Goal: Information Seeking & Learning: Check status

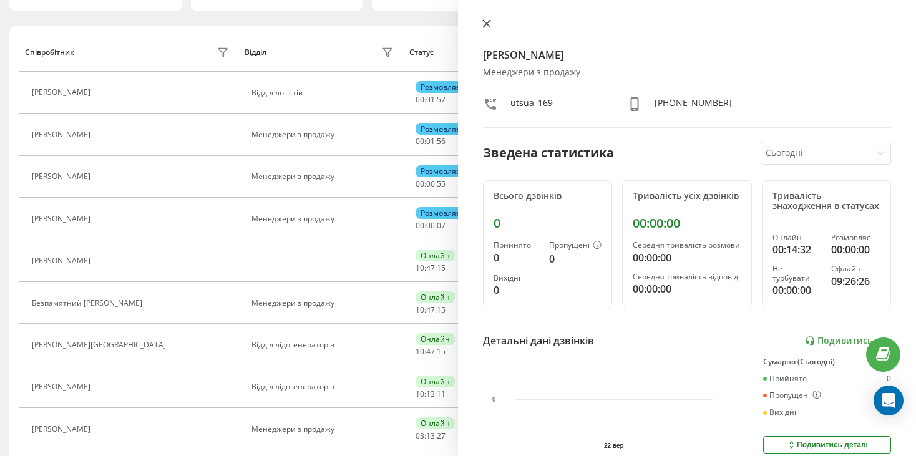
click at [489, 22] on icon at bounding box center [486, 23] width 9 height 9
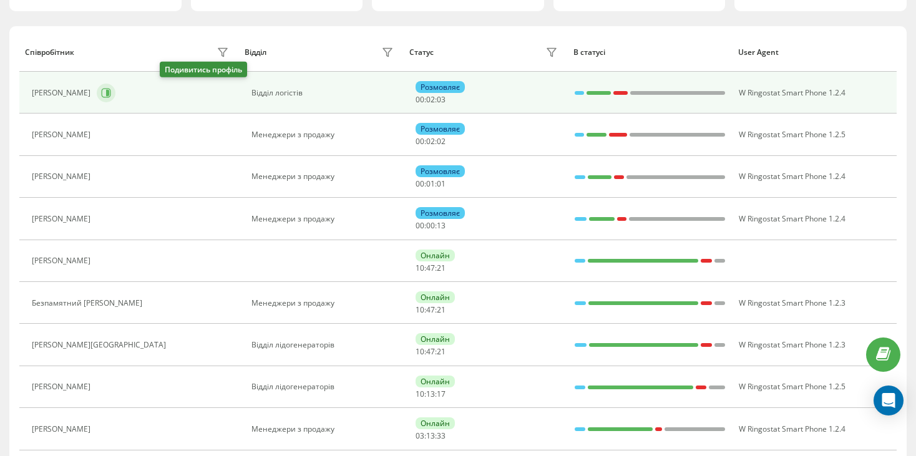
click at [111, 90] on icon at bounding box center [106, 93] width 10 height 10
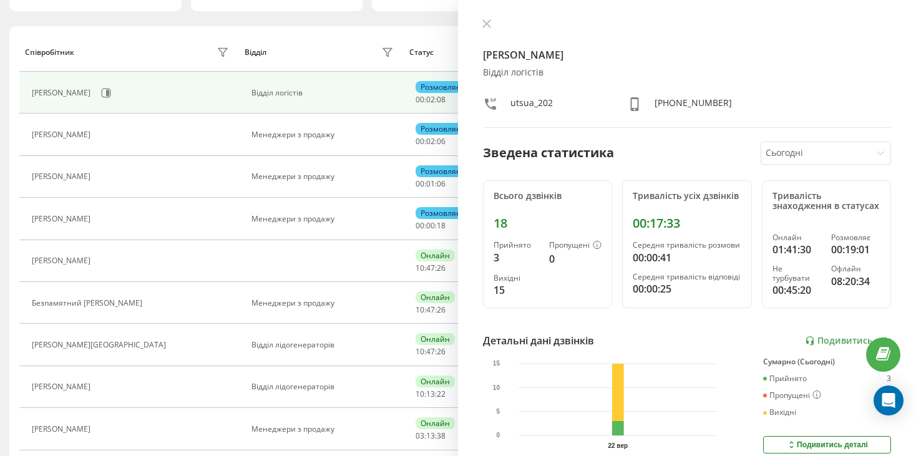
click at [802, 147] on div at bounding box center [815, 153] width 100 height 14
click at [805, 157] on div at bounding box center [815, 153] width 100 height 14
click at [828, 346] on link "Подивитись звіт" at bounding box center [848, 341] width 86 height 11
click at [342, 43] on div "Відділ" at bounding box center [321, 52] width 153 height 20
click at [484, 22] on icon at bounding box center [486, 23] width 7 height 7
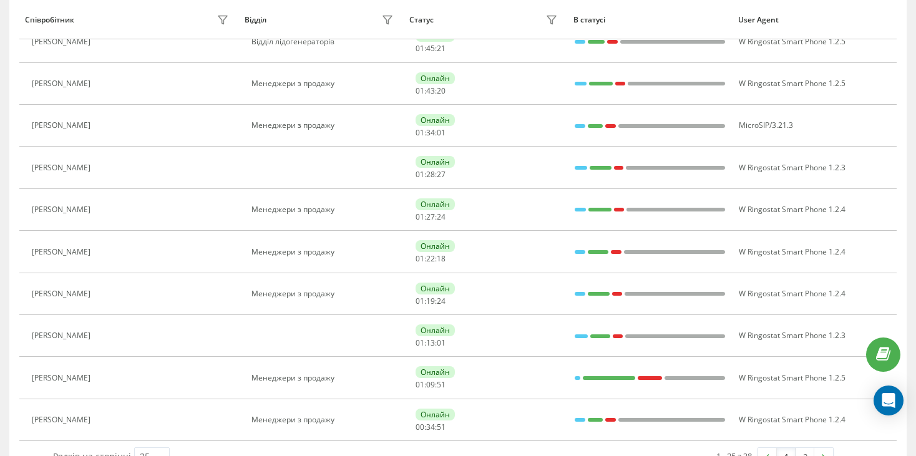
scroll to position [813, 0]
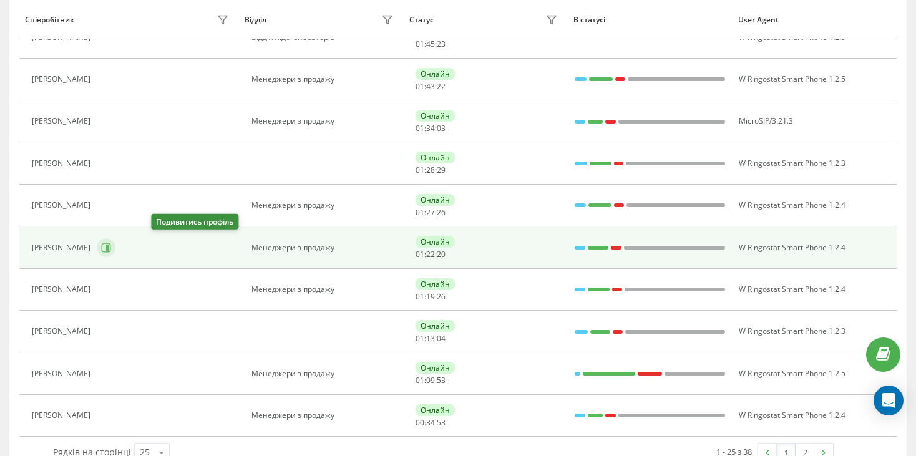
click at [111, 248] on icon at bounding box center [106, 247] width 9 height 9
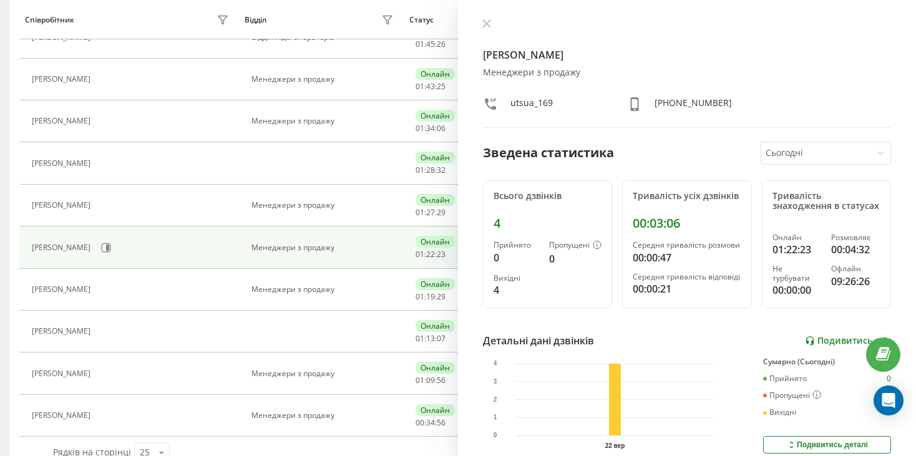
click at [838, 346] on link "Подивитись звіт" at bounding box center [848, 341] width 86 height 11
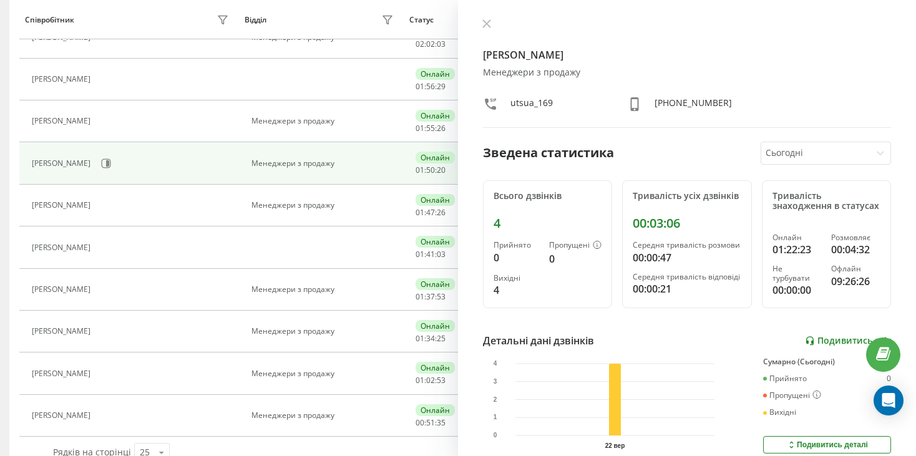
scroll to position [58, 0]
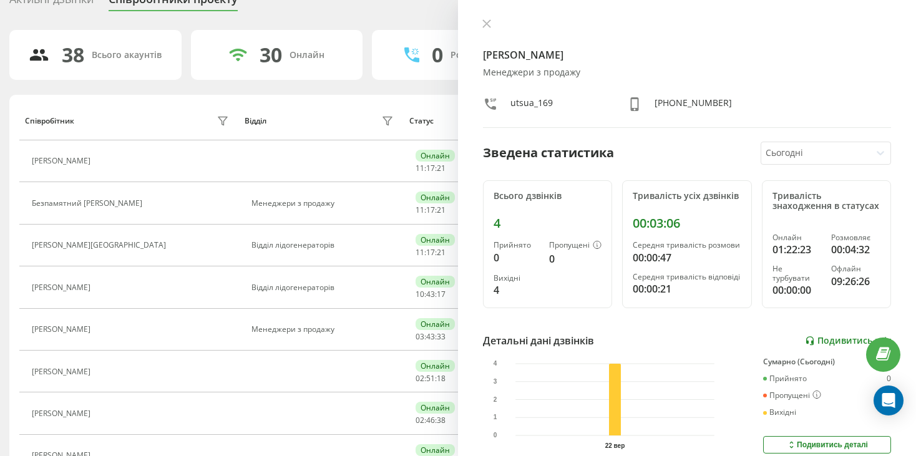
click at [807, 346] on link "Подивитись звіт" at bounding box center [848, 341] width 86 height 11
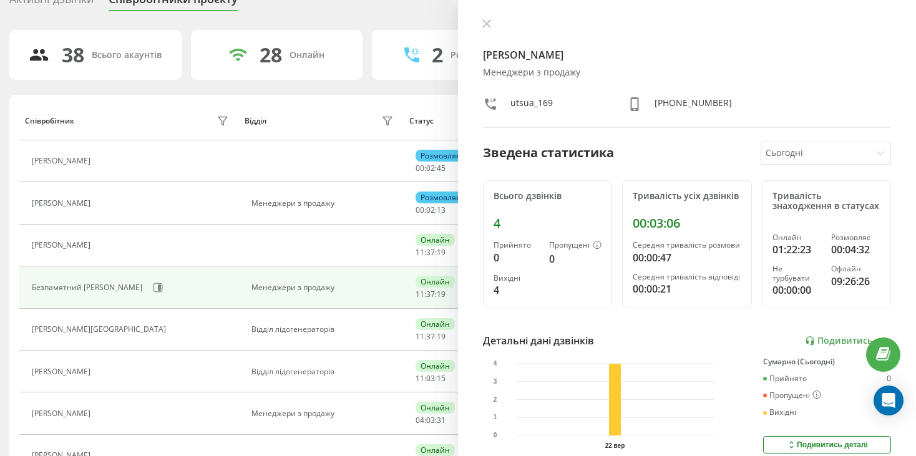
scroll to position [120, 0]
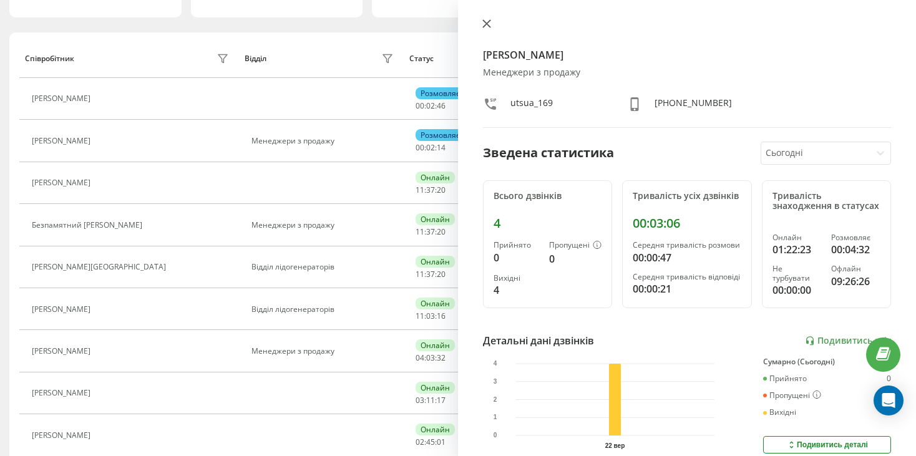
click at [492, 22] on button at bounding box center [486, 25] width 16 height 12
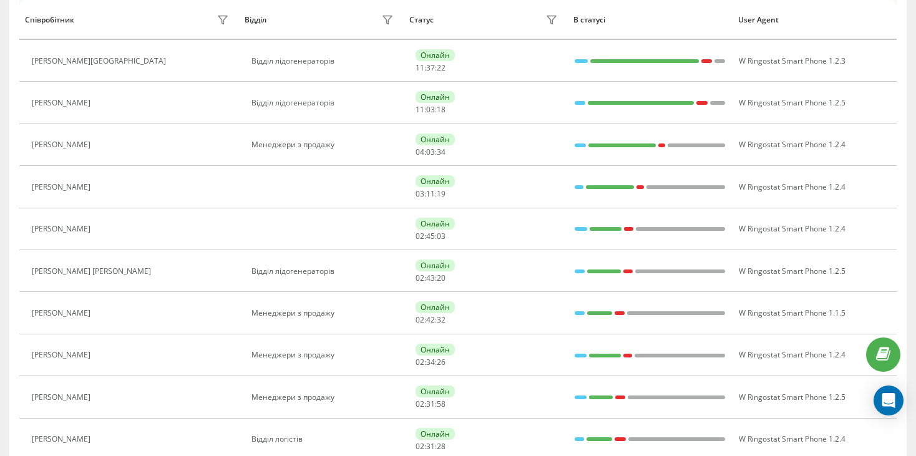
scroll to position [370, 0]
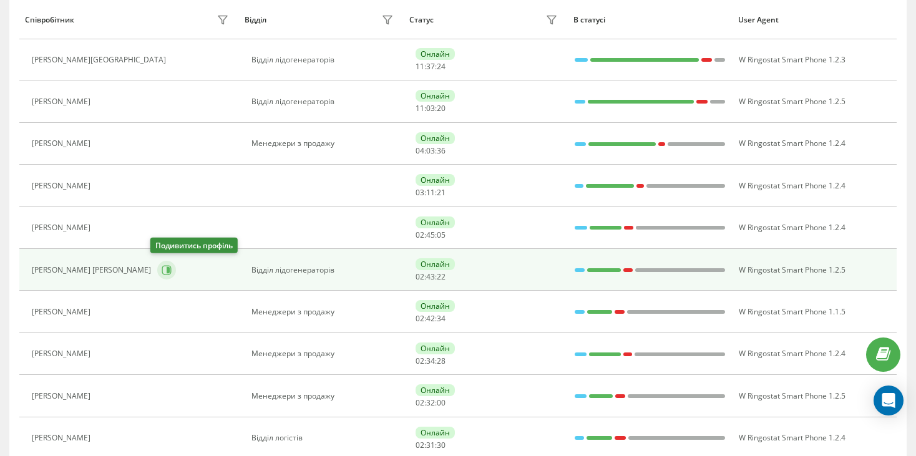
click at [157, 267] on button at bounding box center [166, 270] width 19 height 19
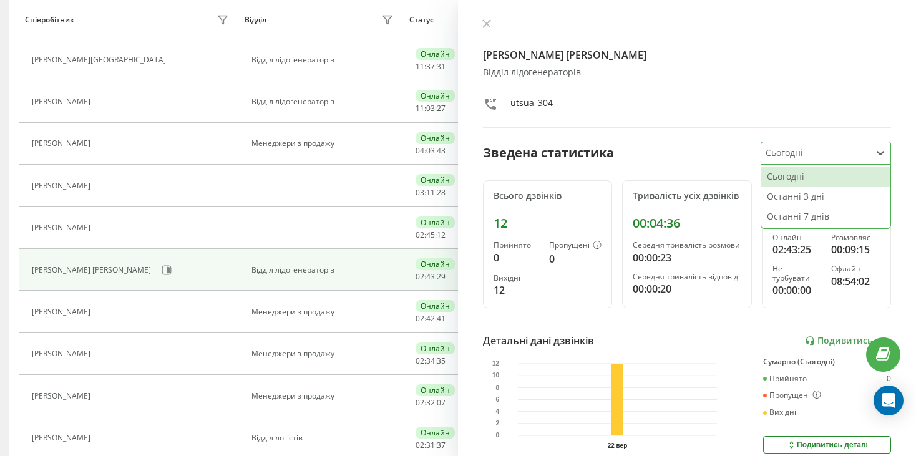
click at [831, 150] on div at bounding box center [815, 153] width 100 height 14
click at [825, 147] on div at bounding box center [815, 153] width 100 height 14
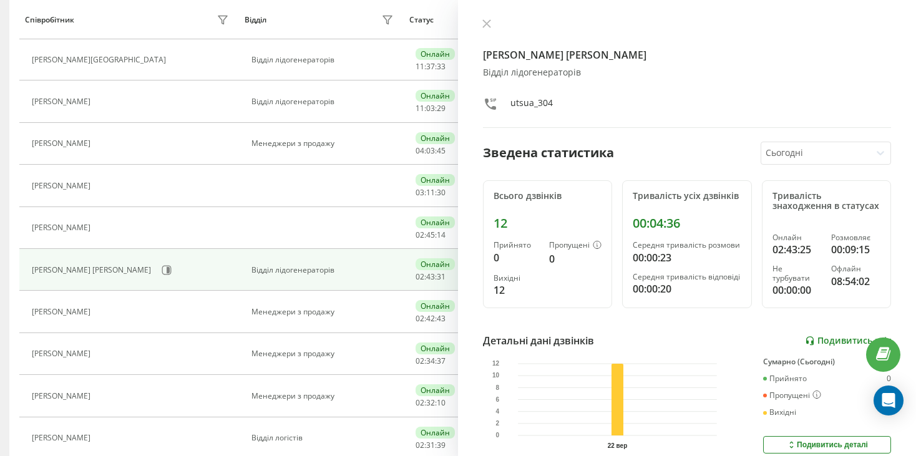
click at [830, 346] on link "Подивитись звіт" at bounding box center [848, 341] width 86 height 11
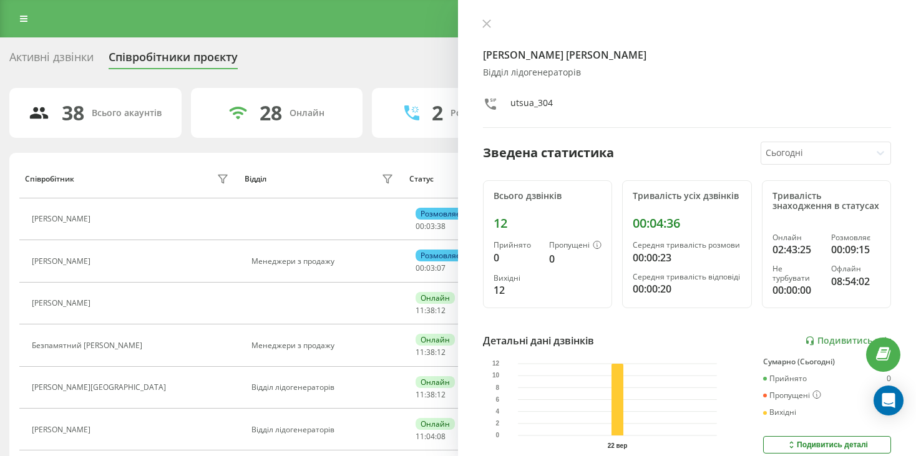
click at [488, 22] on icon at bounding box center [486, 23] width 9 height 9
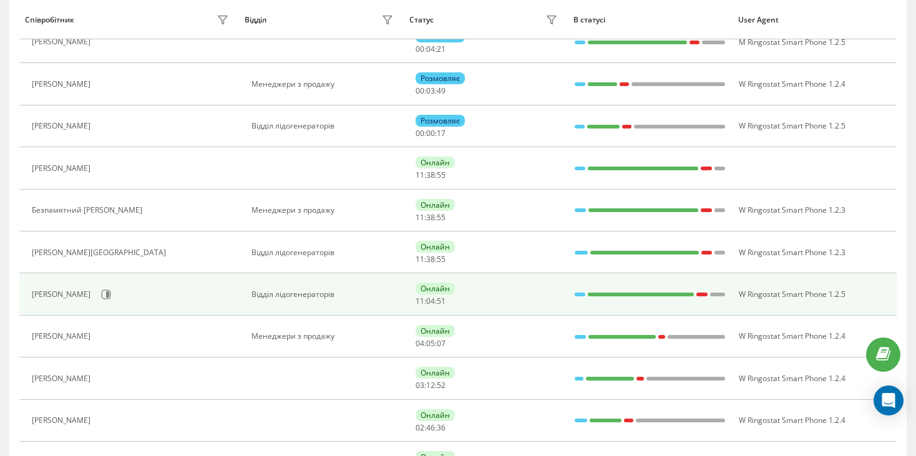
scroll to position [87, 0]
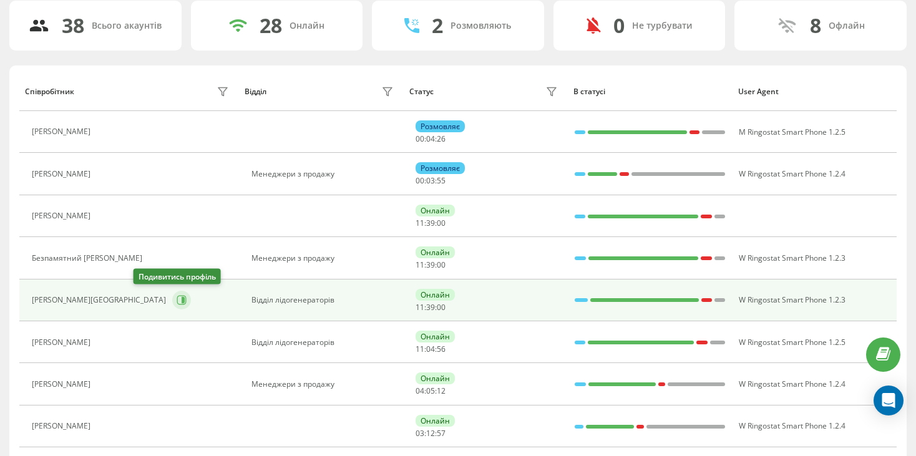
click at [177, 302] on icon at bounding box center [182, 300] width 10 height 10
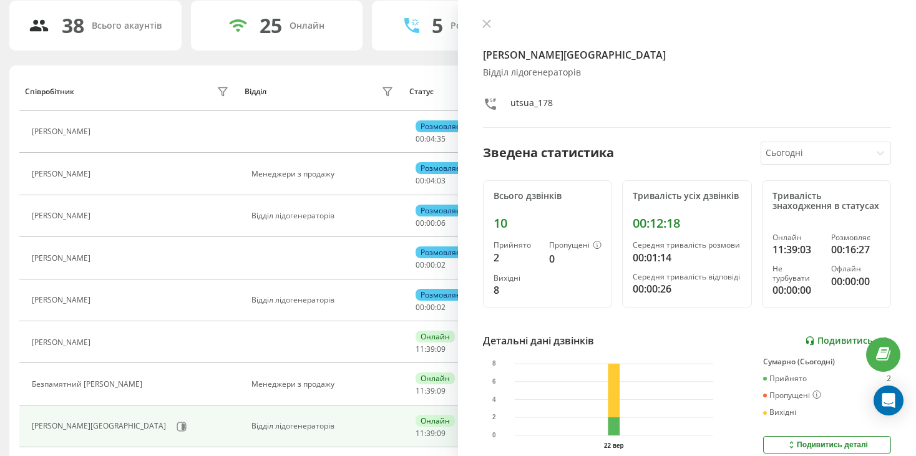
click at [825, 346] on link "Подивитись звіт" at bounding box center [848, 341] width 86 height 11
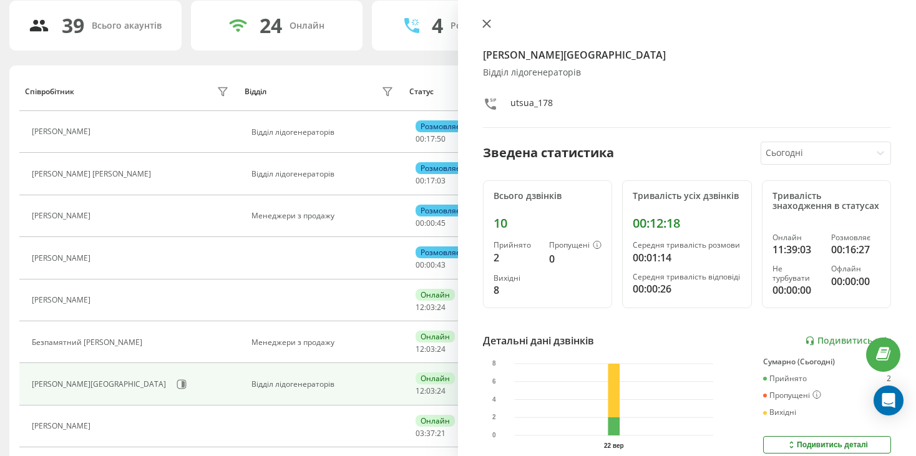
click at [492, 30] on button at bounding box center [486, 25] width 16 height 12
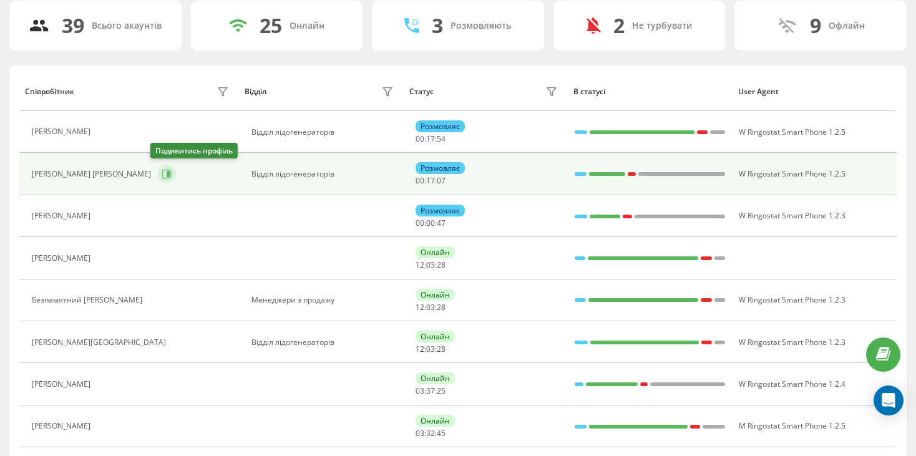
click at [167, 175] on icon at bounding box center [168, 174] width 3 height 6
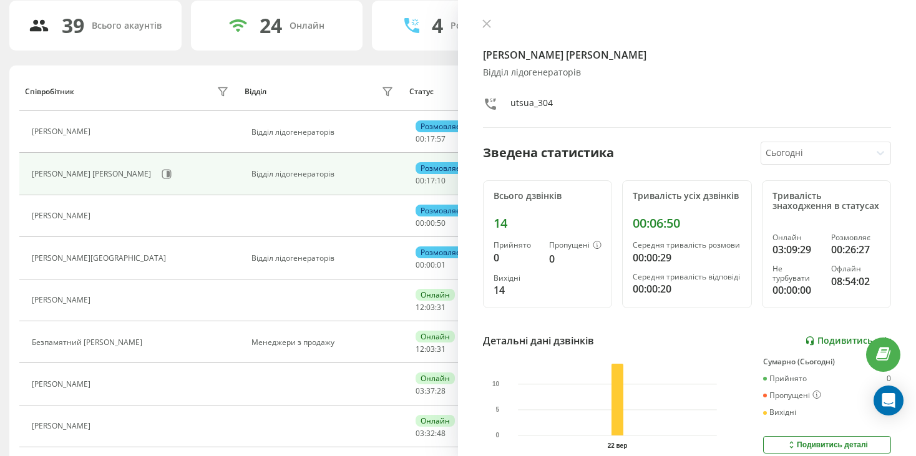
click at [808, 346] on link "Подивитись звіт" at bounding box center [848, 341] width 86 height 11
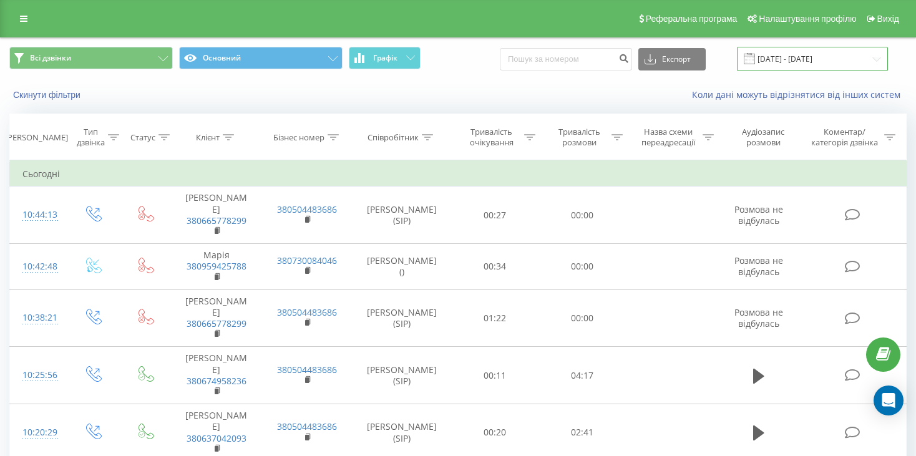
click at [808, 66] on input "[DATE] - [DATE]" at bounding box center [812, 59] width 151 height 24
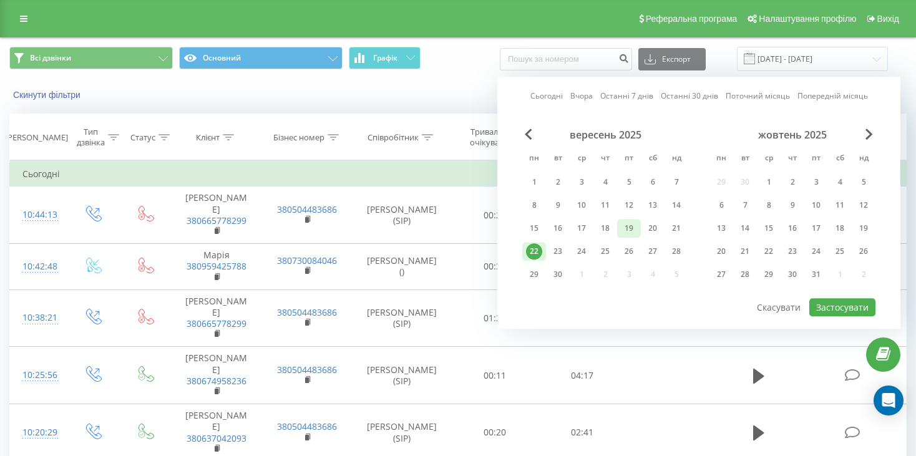
click at [636, 231] on div "19" at bounding box center [629, 228] width 16 height 16
click at [828, 299] on button "Застосувати" at bounding box center [842, 307] width 66 height 18
type input "19.09.2025 - 19.09.2025"
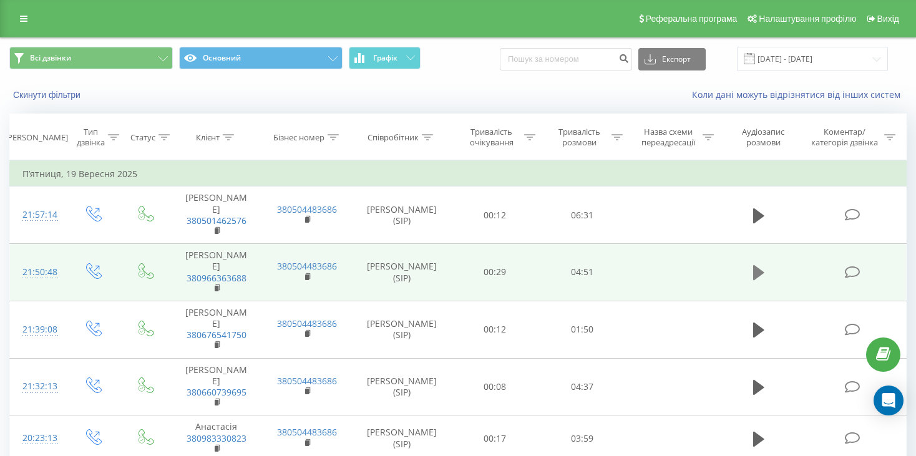
click at [754, 265] on icon at bounding box center [758, 272] width 11 height 15
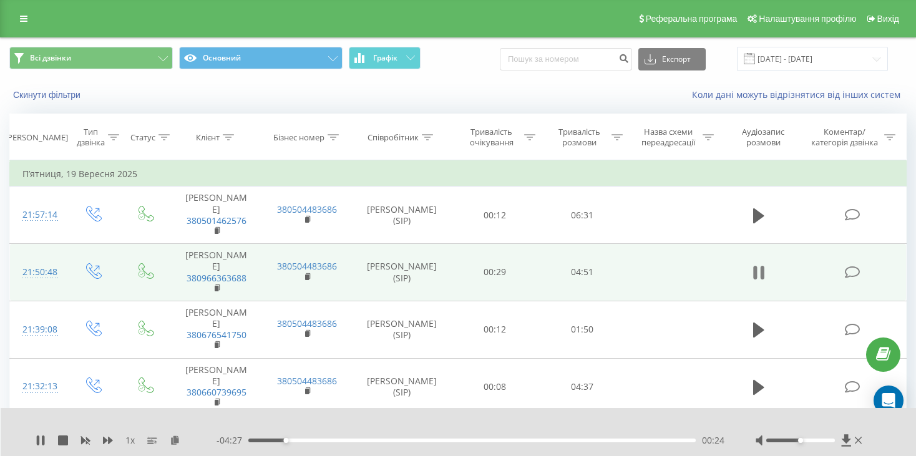
click at [758, 264] on icon at bounding box center [758, 272] width 11 height 17
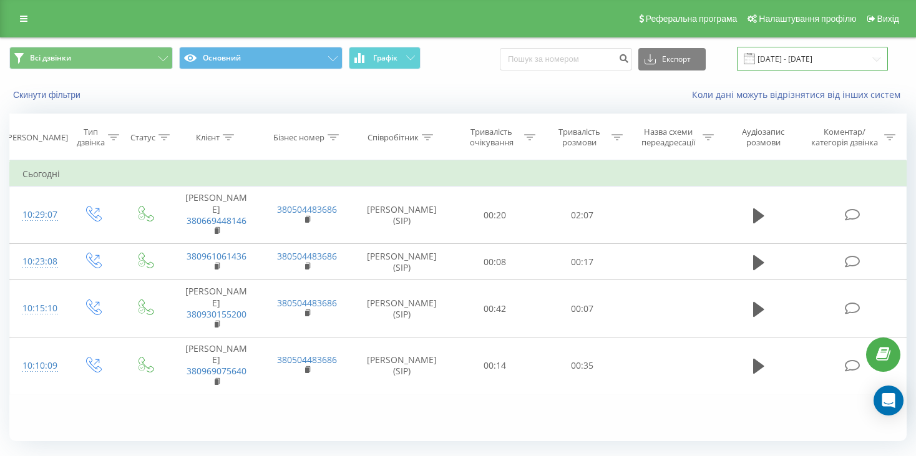
click at [850, 56] on input "[DATE] - [DATE]" at bounding box center [812, 59] width 151 height 24
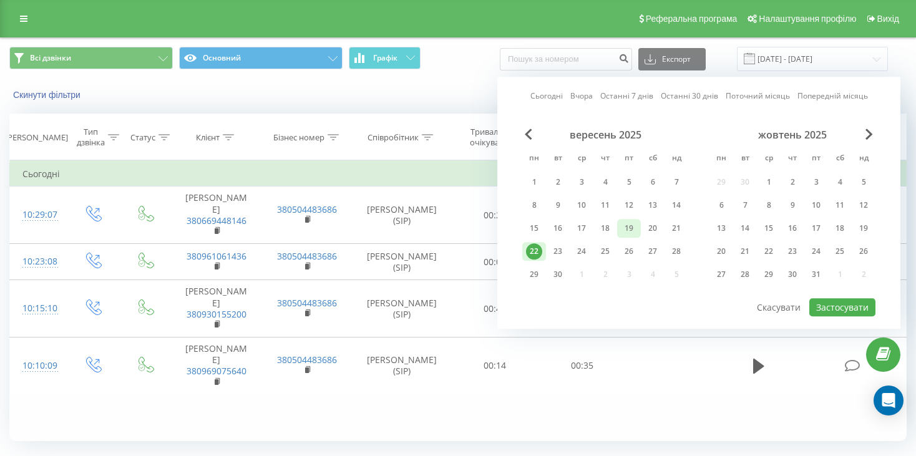
click at [624, 224] on div "19" at bounding box center [629, 228] width 16 height 16
click at [853, 306] on button "Застосувати" at bounding box center [842, 307] width 66 height 18
type input "19.09.2025 - 19.09.2025"
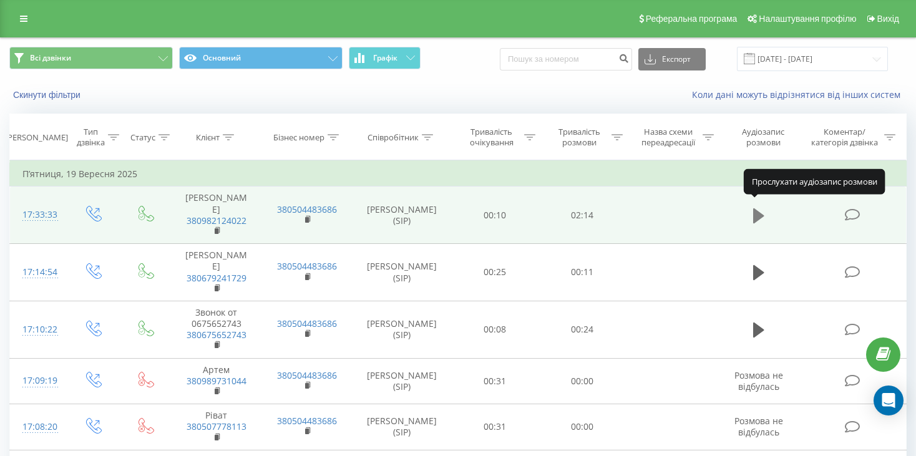
click at [757, 210] on icon at bounding box center [758, 215] width 11 height 15
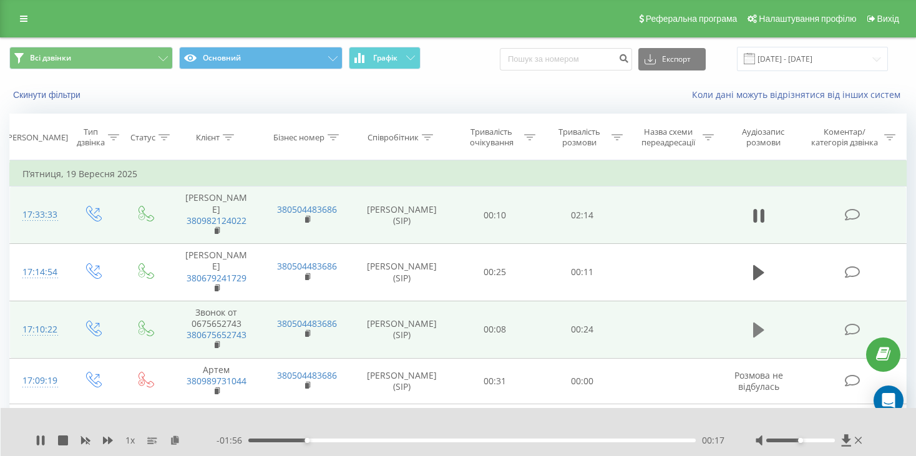
click at [760, 323] on icon at bounding box center [758, 330] width 11 height 15
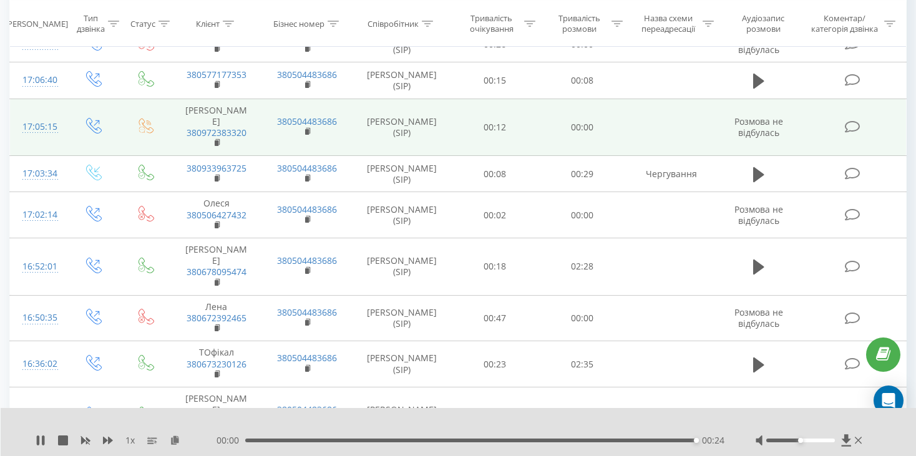
scroll to position [499, 0]
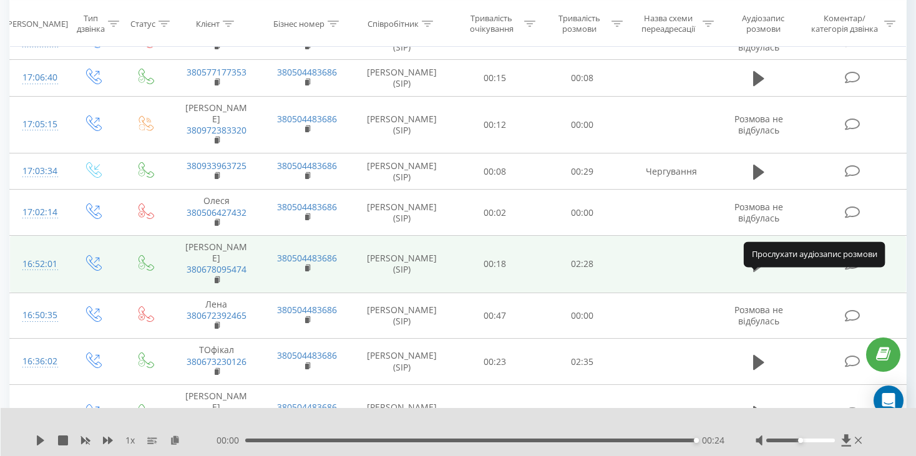
click at [755, 272] on icon at bounding box center [758, 264] width 11 height 15
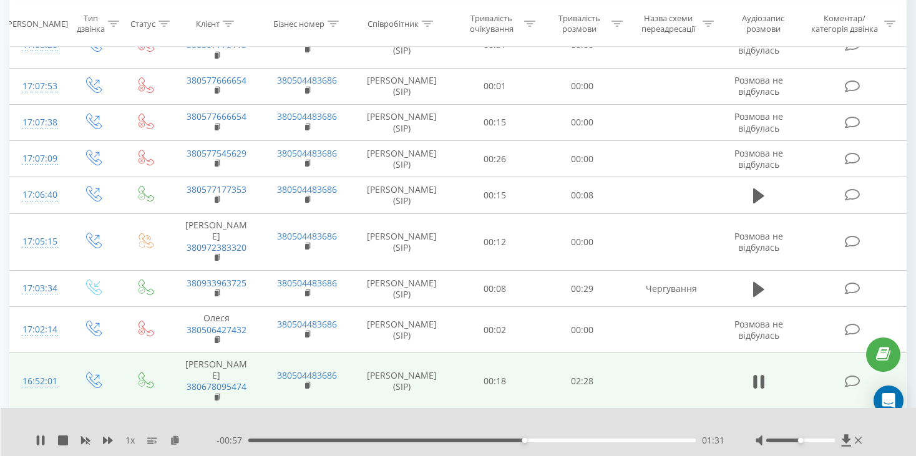
scroll to position [379, 0]
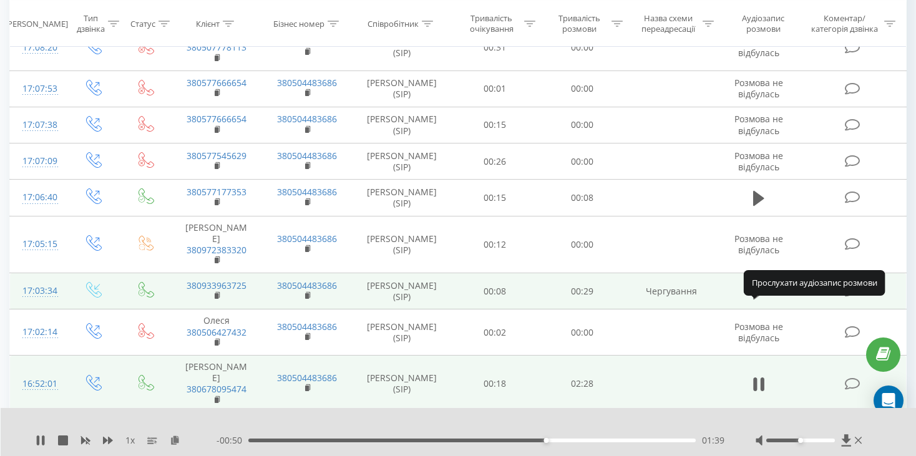
click at [758, 299] on icon at bounding box center [758, 291] width 11 height 15
click at [494, 439] on div "00:20" at bounding box center [471, 441] width 447 height 4
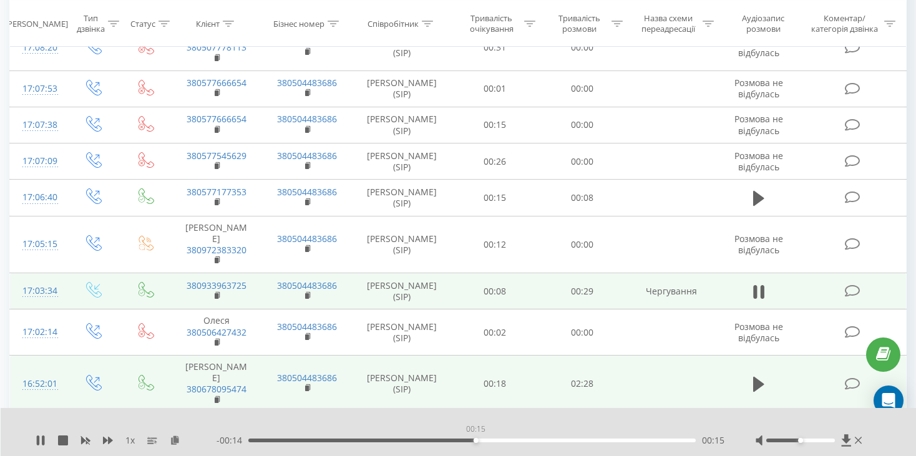
click at [475, 439] on div "00:15" at bounding box center [471, 441] width 447 height 4
click at [450, 439] on div "00:13" at bounding box center [471, 441] width 447 height 4
click at [396, 438] on div "- 00:15 00:14 00:14" at bounding box center [470, 440] width 508 height 12
click at [375, 442] on div "00:08" at bounding box center [471, 441] width 447 height 4
click at [38, 441] on icon at bounding box center [38, 440] width 2 height 10
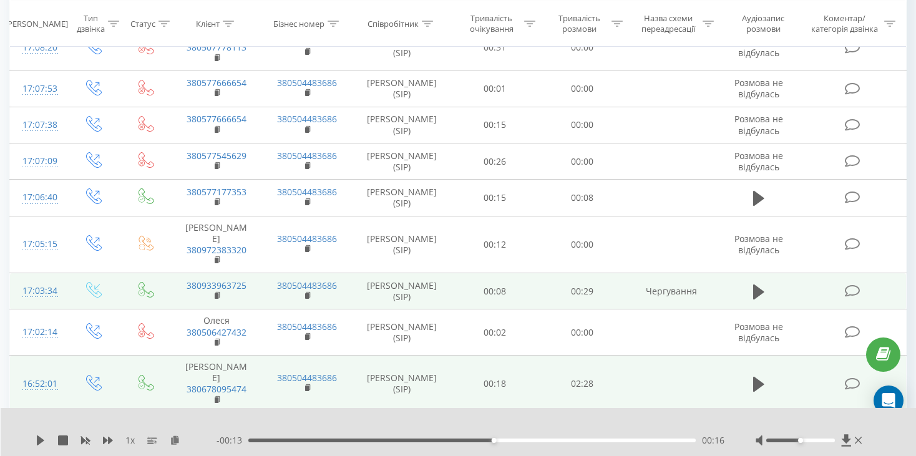
click at [410, 438] on div "- 00:13 00:16 00:16" at bounding box center [470, 440] width 508 height 12
click at [394, 444] on div "- 00:13 00:16 00:16" at bounding box center [470, 440] width 508 height 12
click at [396, 438] on div "- 00:13 00:16 00:16" at bounding box center [470, 440] width 508 height 12
click at [389, 443] on div "- 00:13 00:16 00:16" at bounding box center [470, 440] width 508 height 12
click at [389, 441] on div "00:09" at bounding box center [471, 441] width 447 height 4
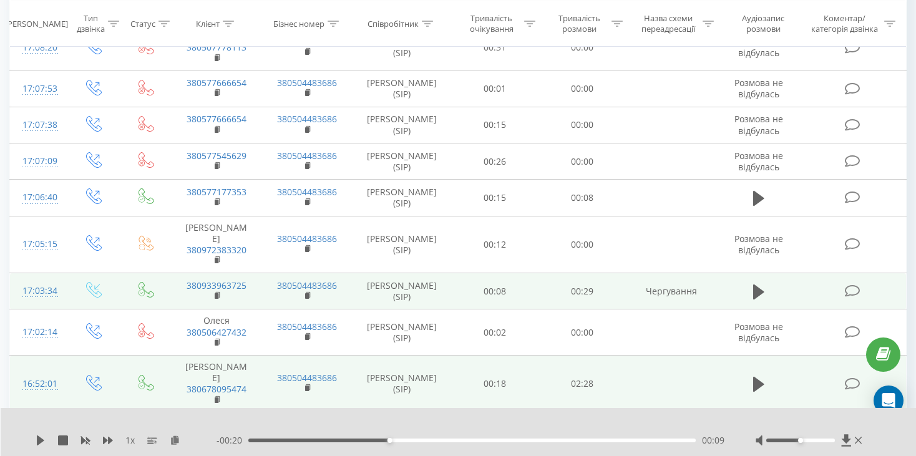
click at [32, 444] on div "1 x - 00:20 00:09 00:09" at bounding box center [459, 432] width 916 height 48
click at [39, 439] on icon at bounding box center [40, 440] width 7 height 10
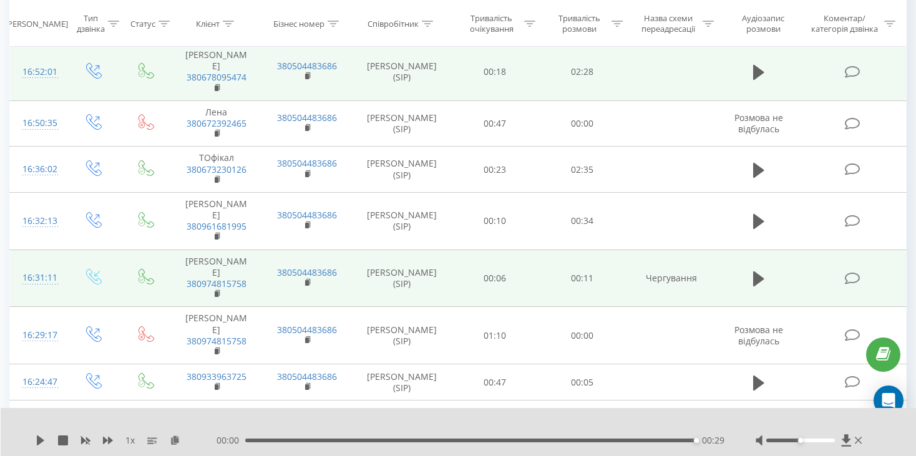
scroll to position [691, 0]
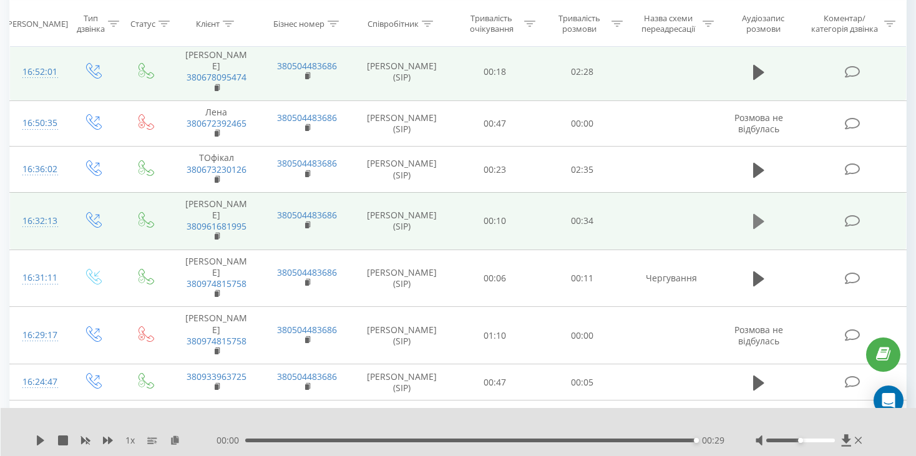
click at [758, 225] on icon at bounding box center [758, 221] width 11 height 15
click at [39, 440] on icon at bounding box center [40, 440] width 7 height 10
click at [41, 440] on icon at bounding box center [40, 440] width 7 height 10
click at [41, 441] on icon at bounding box center [40, 440] width 7 height 10
click at [257, 442] on div "00:00 00:34 00:34" at bounding box center [470, 440] width 508 height 12
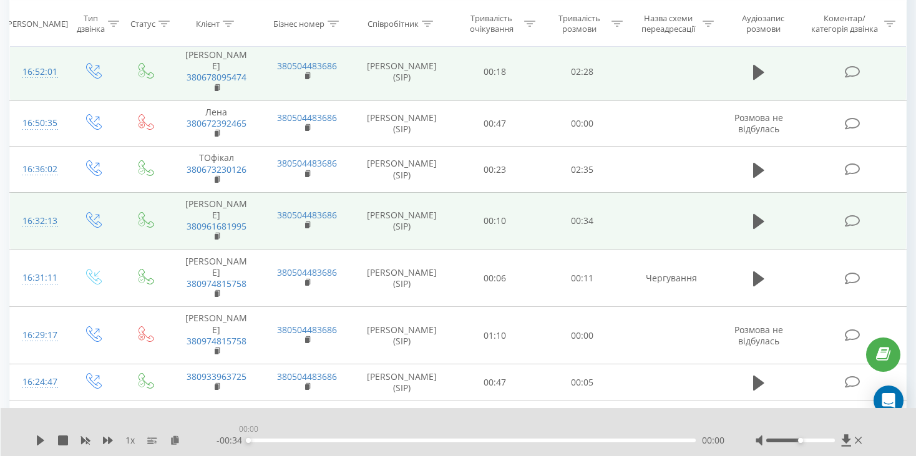
drag, startPoint x: 258, startPoint y: 439, endPoint x: 245, endPoint y: 440, distance: 13.1
click at [248, 440] on div "00:00" at bounding box center [471, 441] width 447 height 4
click at [41, 437] on icon at bounding box center [41, 440] width 10 height 10
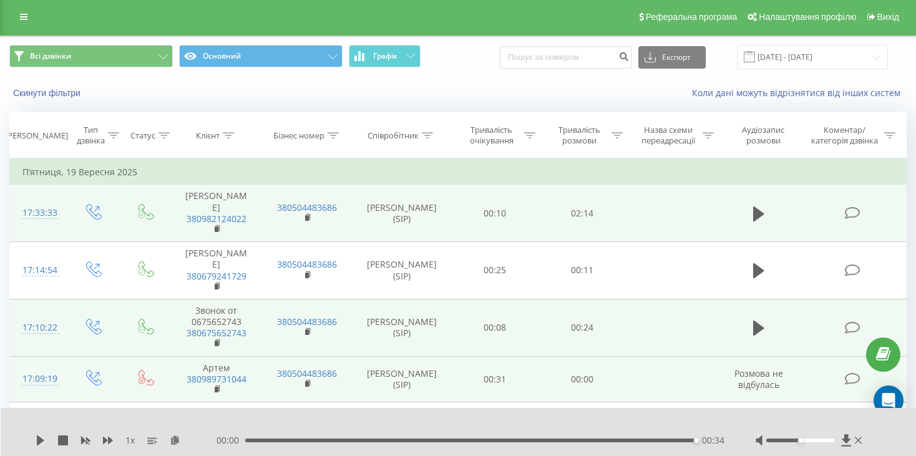
scroll to position [0, 0]
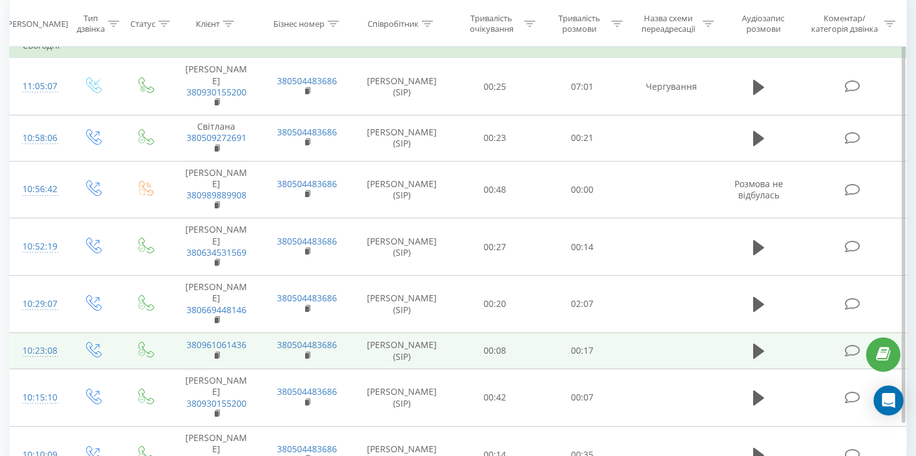
scroll to position [142, 0]
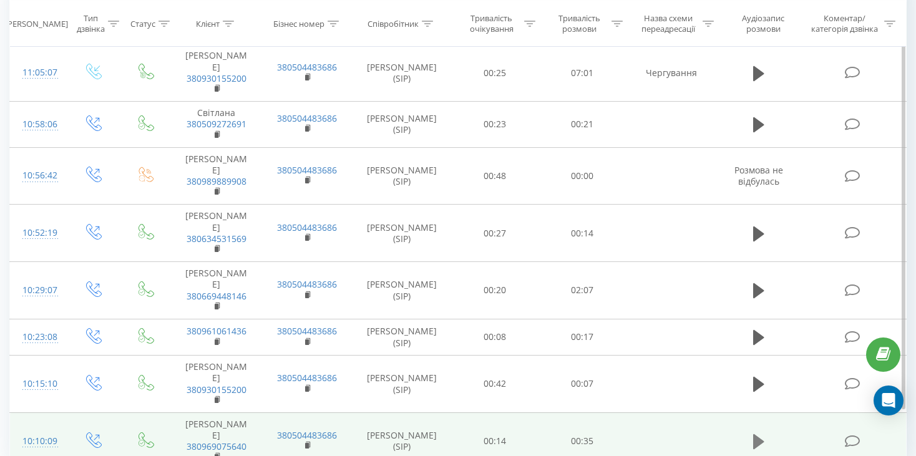
click at [759, 434] on icon at bounding box center [758, 441] width 11 height 15
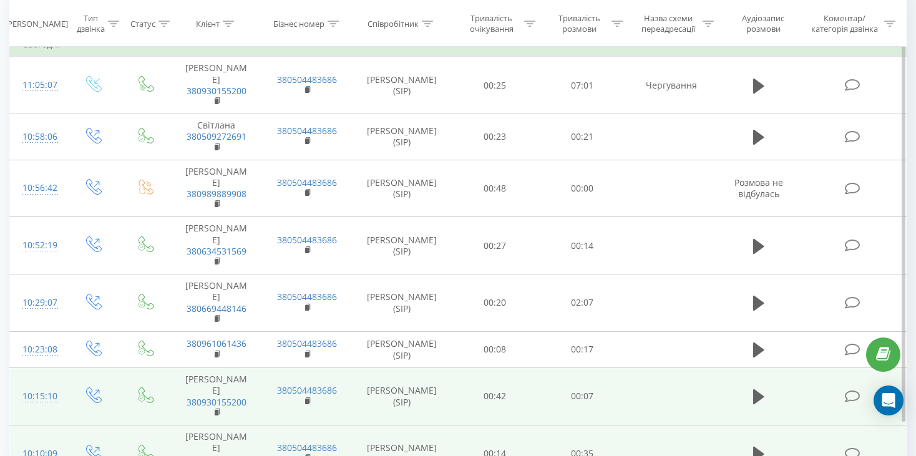
scroll to position [129, 0]
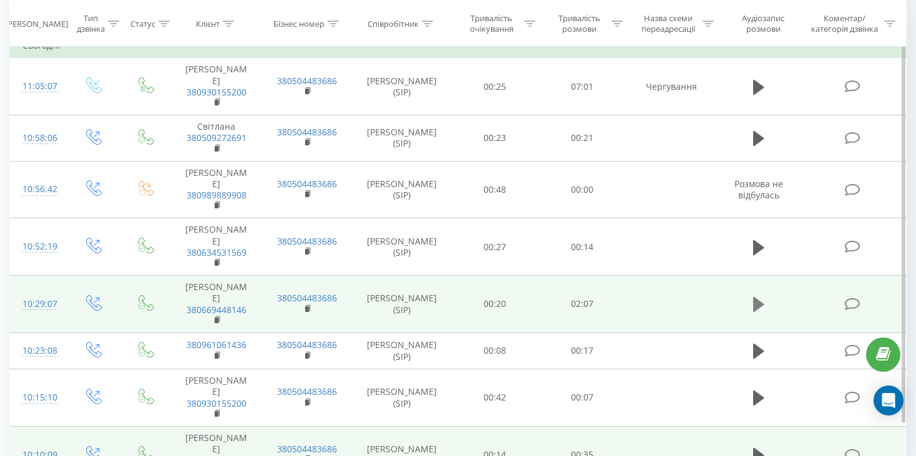
click at [760, 297] on icon at bounding box center [758, 304] width 11 height 15
click at [757, 296] on icon at bounding box center [758, 304] width 11 height 17
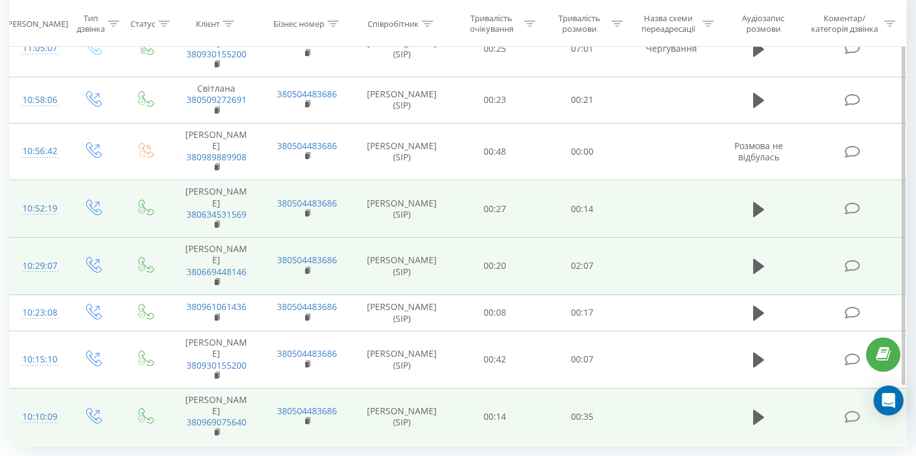
scroll to position [191, 0]
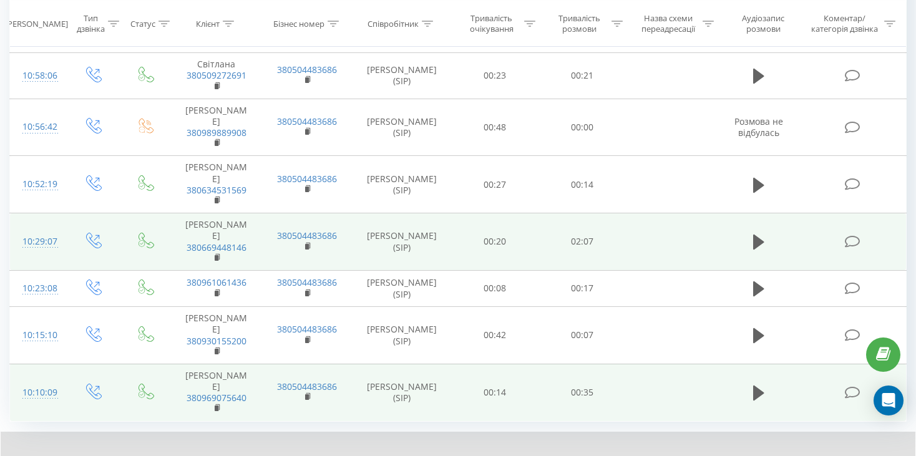
click at [42, 455] on icon at bounding box center [40, 464] width 7 height 10
click at [760, 384] on icon at bounding box center [758, 392] width 11 height 17
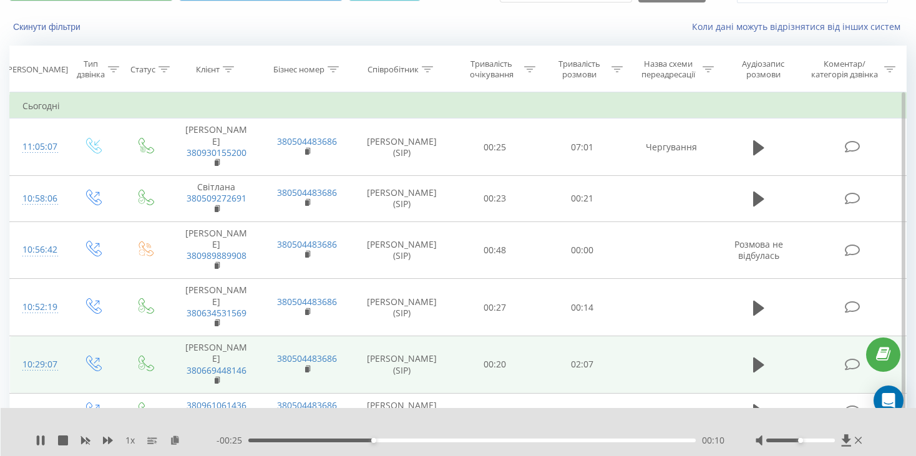
scroll to position [66, 0]
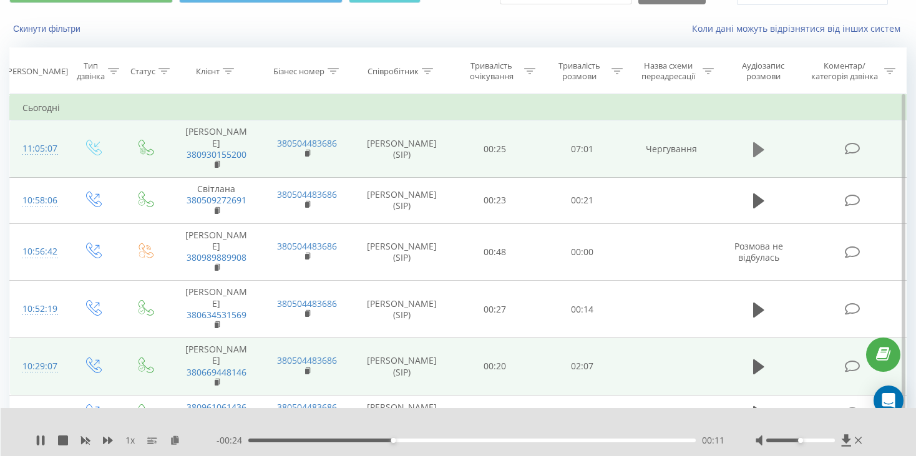
click at [758, 145] on icon at bounding box center [758, 149] width 11 height 15
click at [40, 444] on icon at bounding box center [41, 440] width 10 height 10
click at [36, 438] on icon at bounding box center [41, 440] width 10 height 10
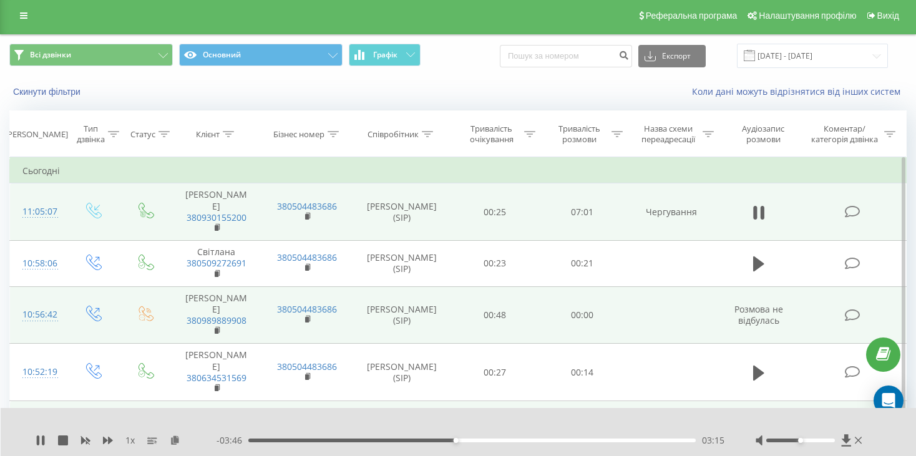
scroll to position [0, 0]
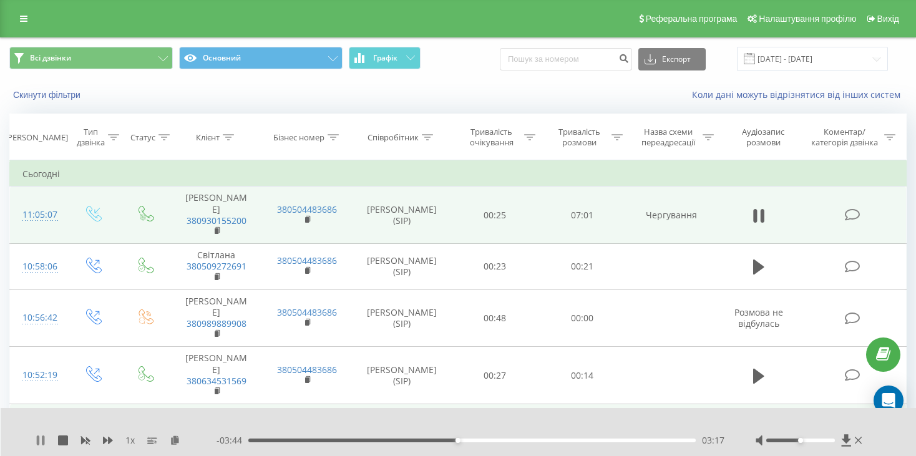
click at [44, 439] on icon at bounding box center [43, 440] width 2 height 10
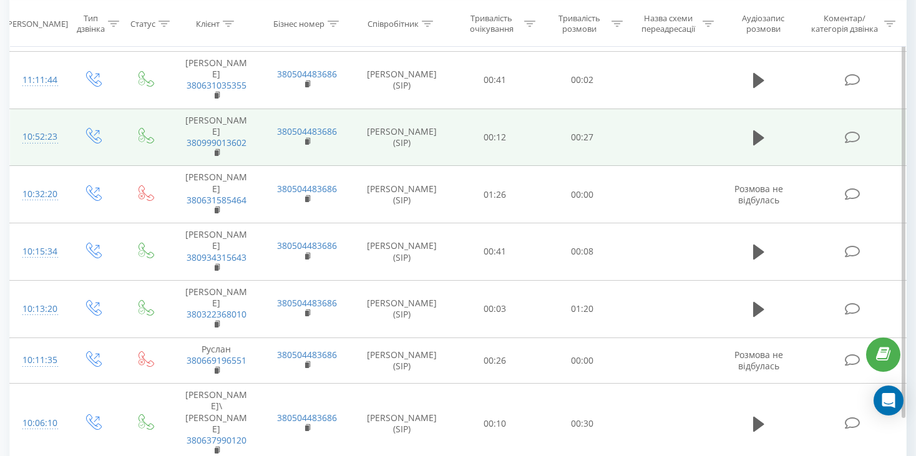
scroll to position [259, 0]
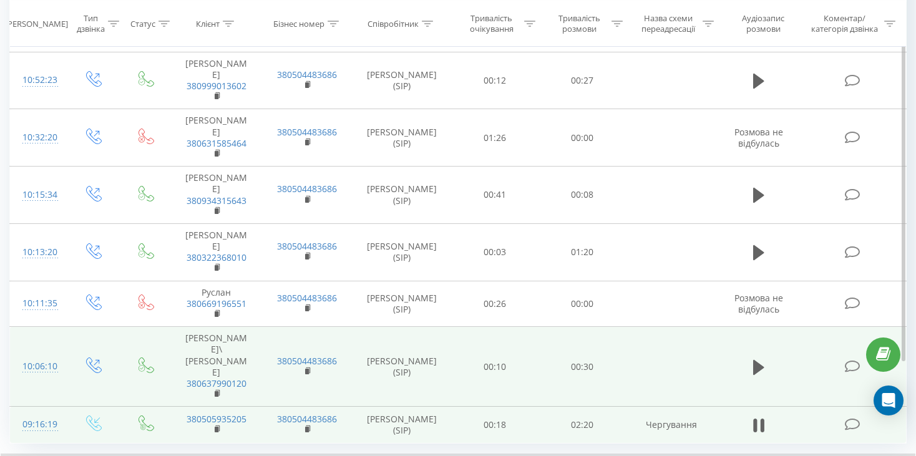
scroll to position [307, 0]
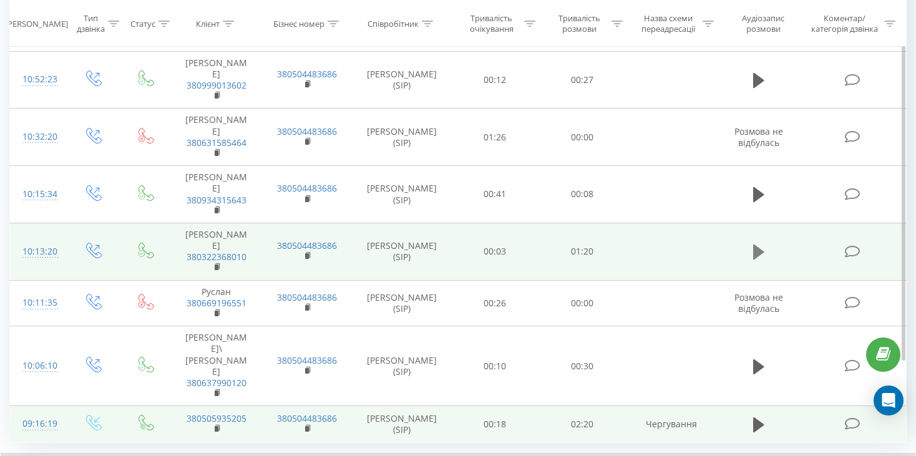
click at [755, 245] on icon at bounding box center [758, 252] width 11 height 15
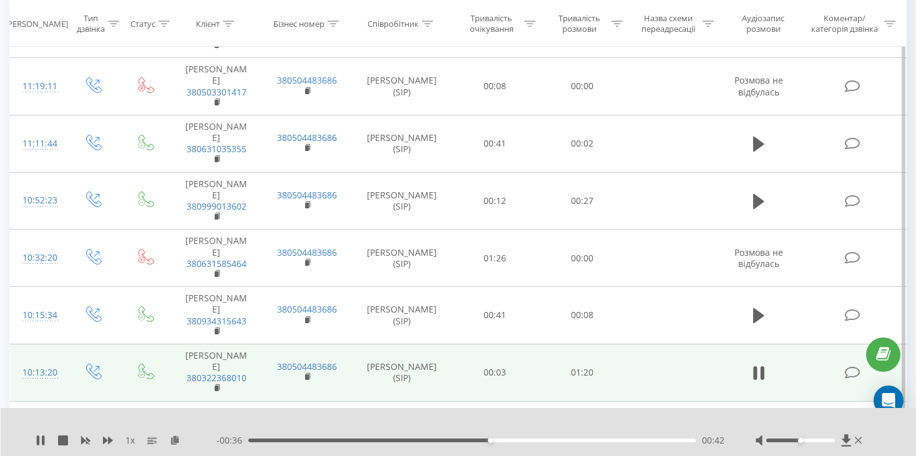
scroll to position [187, 0]
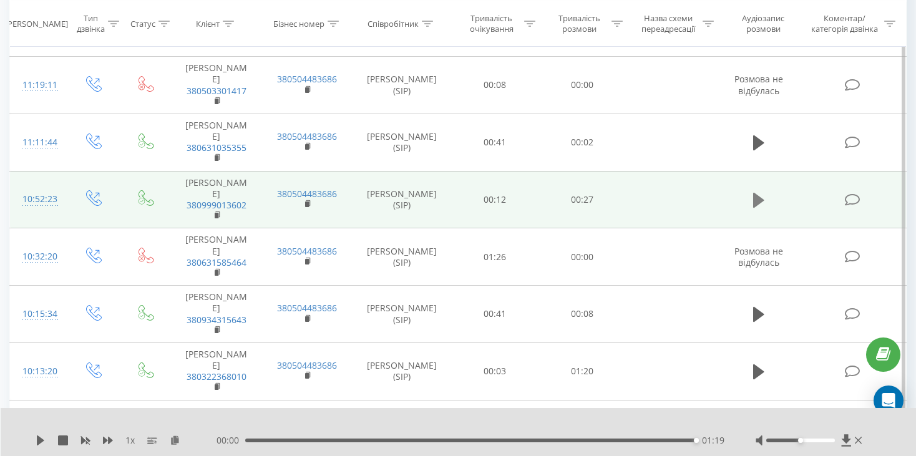
click at [756, 193] on icon at bounding box center [758, 200] width 11 height 15
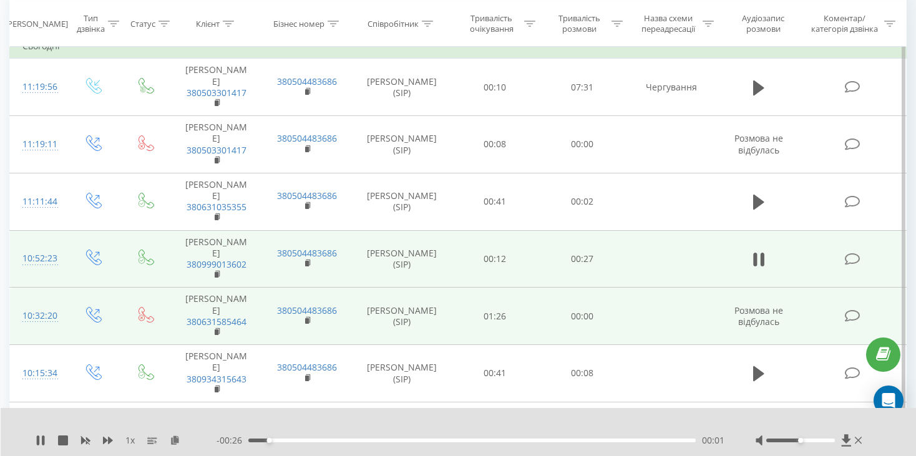
scroll to position [125, 0]
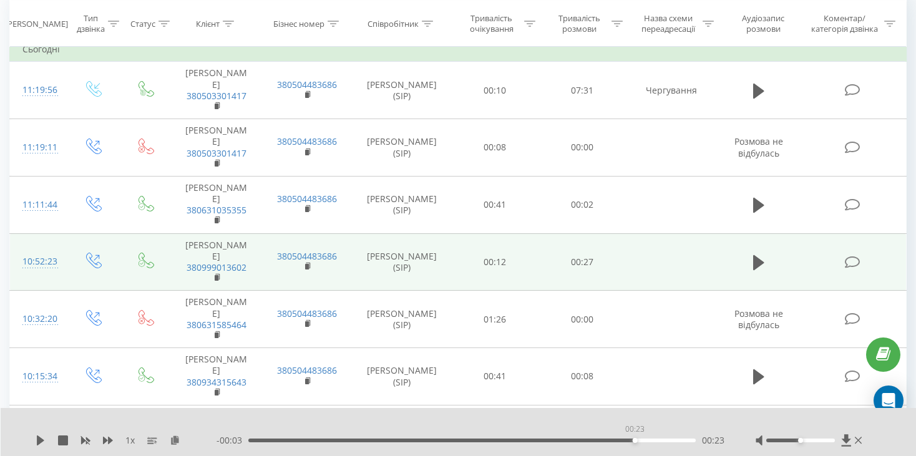
drag, startPoint x: 695, startPoint y: 442, endPoint x: 634, endPoint y: 453, distance: 61.5
click at [634, 453] on div "1 x - 00:03 00:23 00:23" at bounding box center [459, 432] width 916 height 48
drag, startPoint x: 634, startPoint y: 442, endPoint x: 613, endPoint y: 442, distance: 21.2
click at [613, 442] on div "00:22" at bounding box center [613, 440] width 5 height 5
click at [36, 441] on icon at bounding box center [41, 440] width 10 height 10
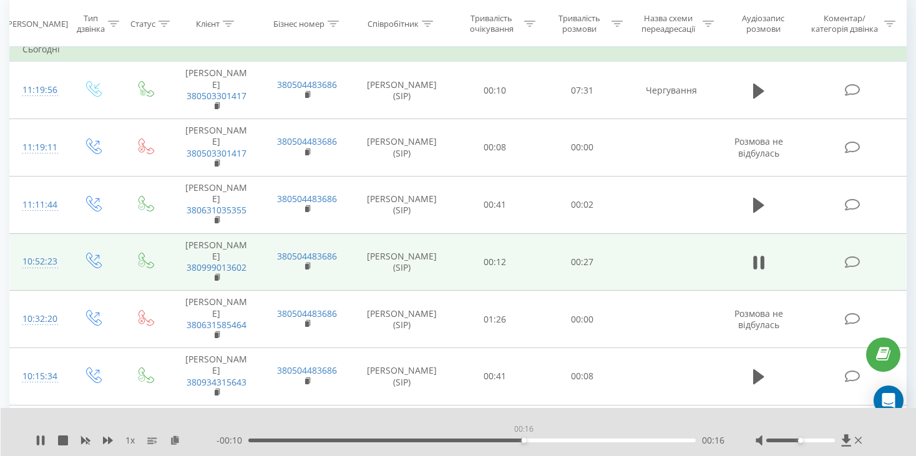
drag, startPoint x: 599, startPoint y: 442, endPoint x: 520, endPoint y: 442, distance: 79.2
click at [520, 442] on div "00:16" at bounding box center [471, 441] width 447 height 4
click at [39, 442] on icon at bounding box center [38, 440] width 2 height 10
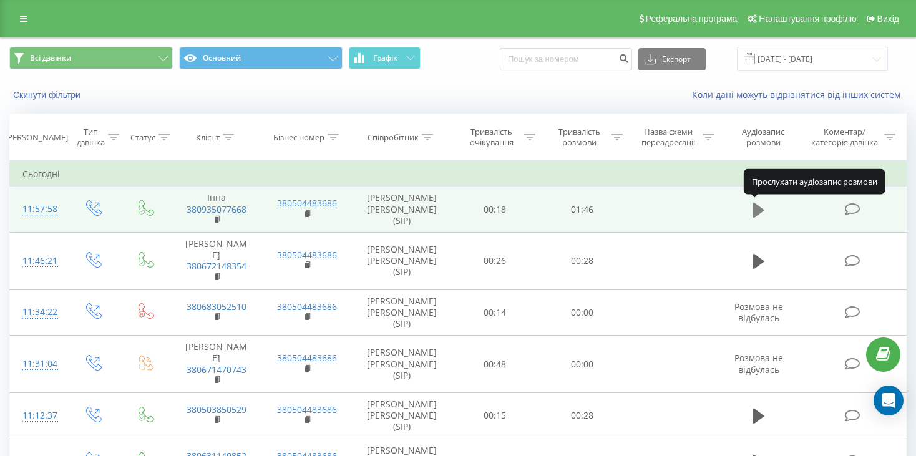
click at [760, 208] on icon at bounding box center [758, 209] width 11 height 15
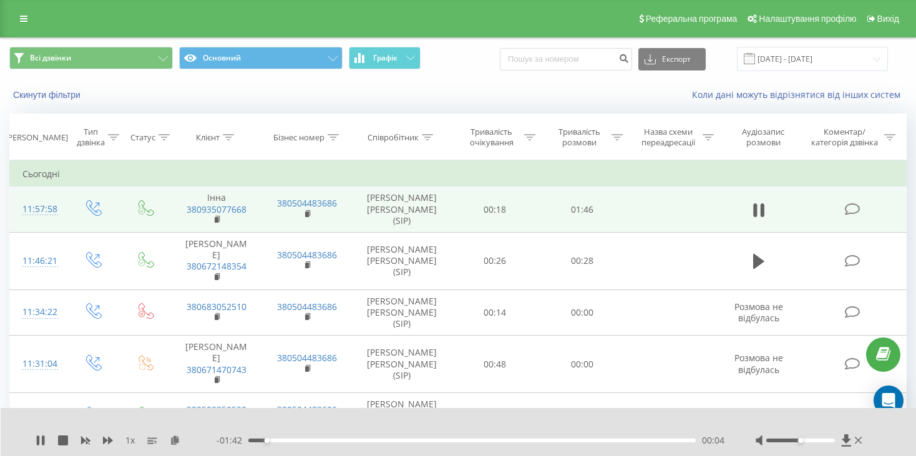
click at [822, 437] on div at bounding box center [809, 440] width 109 height 12
click at [819, 441] on div at bounding box center [800, 441] width 69 height 4
click at [822, 442] on div "Accessibility label" at bounding box center [820, 440] width 5 height 5
click at [35, 434] on div "1 x - 01:26 00:21 00:21" at bounding box center [459, 432] width 916 height 48
click at [39, 440] on icon at bounding box center [41, 440] width 10 height 10
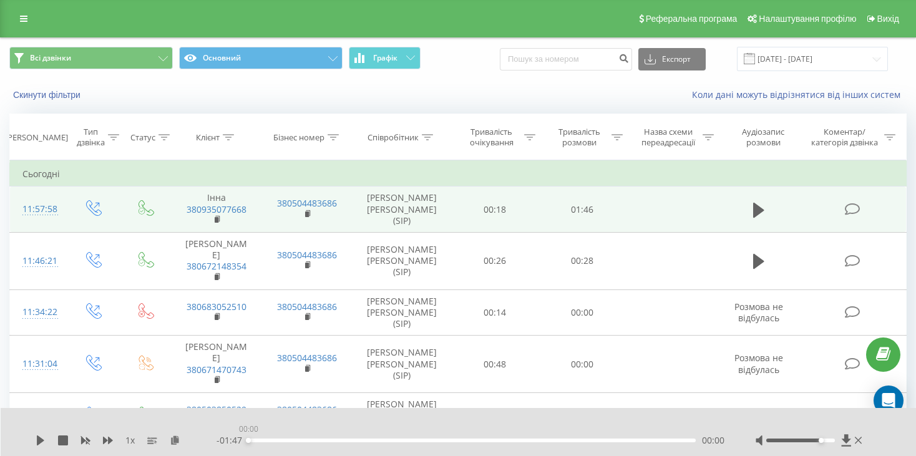
drag, startPoint x: 333, startPoint y: 439, endPoint x: 247, endPoint y: 447, distance: 86.5
click at [247, 447] on div "1 x - 01:47 00:00 00:00" at bounding box center [459, 432] width 916 height 48
